Goal: Information Seeking & Learning: Learn about a topic

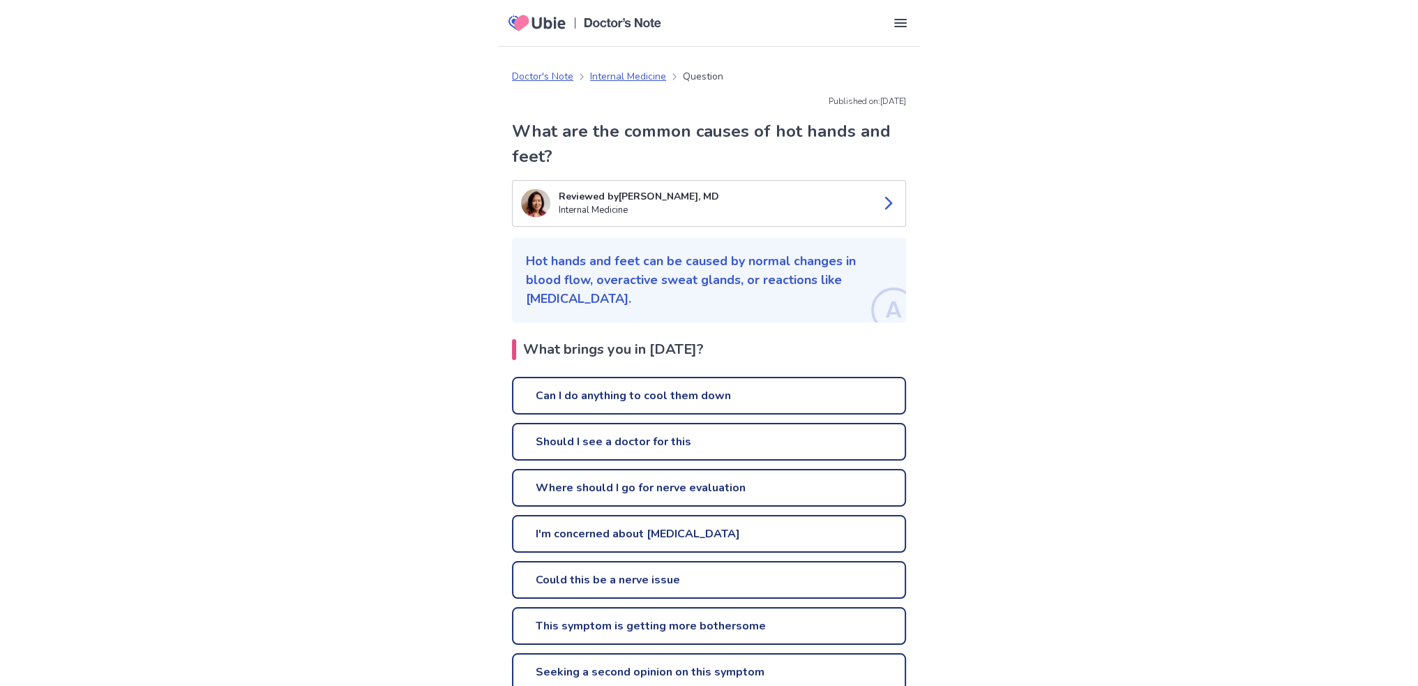
click at [631, 391] on link "Can I do anything to cool them down" at bounding box center [709, 396] width 394 height 38
click at [612, 451] on link "Should I see a doctor for this" at bounding box center [709, 442] width 394 height 38
